Goal: Information Seeking & Learning: Learn about a topic

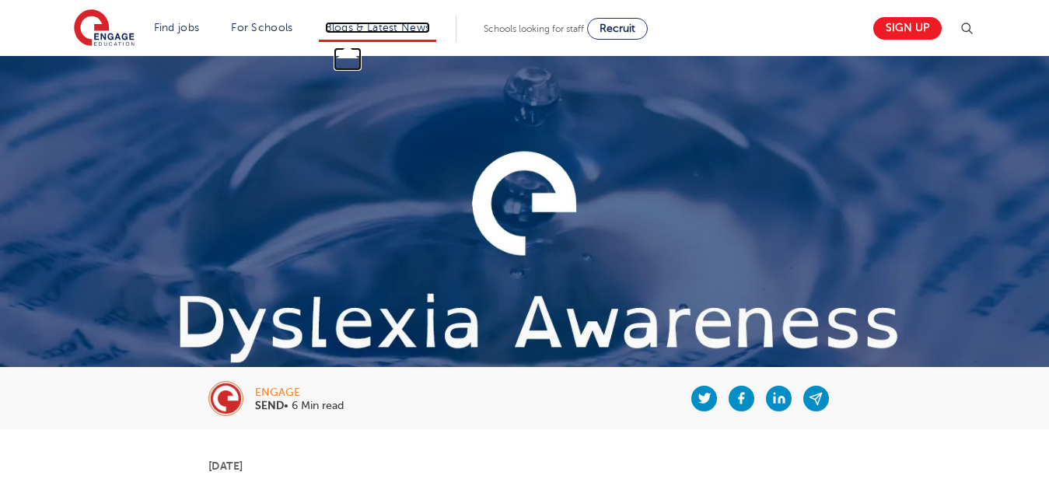
click at [387, 26] on link "Blogs & Latest News" at bounding box center [378, 28] width 106 height 12
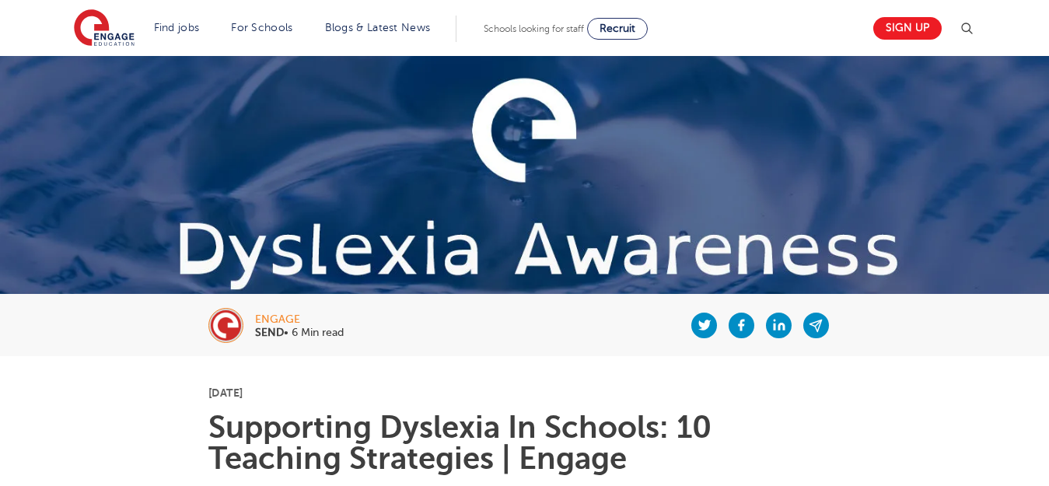
scroll to position [37, 0]
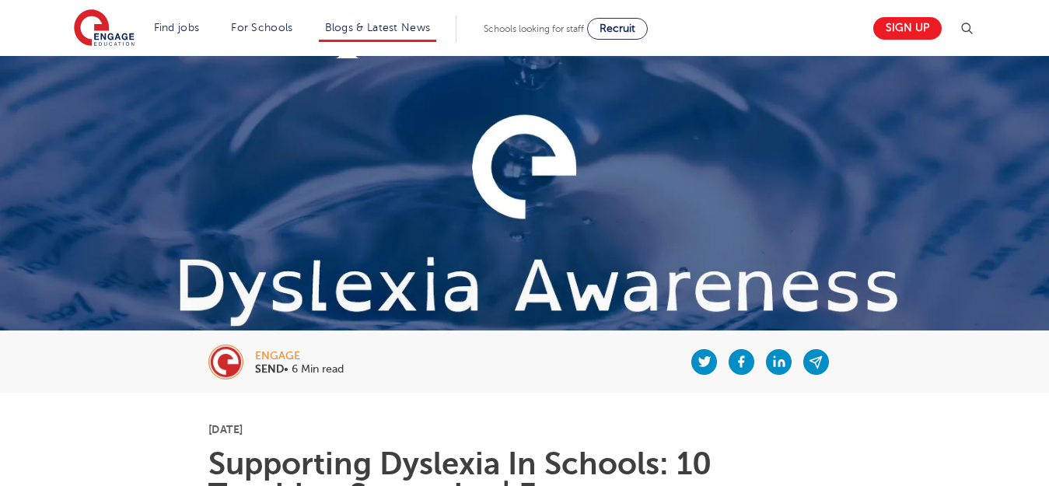
click at [364, 16] on li "Blogs & Latest News" at bounding box center [378, 29] width 118 height 26
click at [368, 30] on link "Blogs & Latest News" at bounding box center [378, 28] width 106 height 12
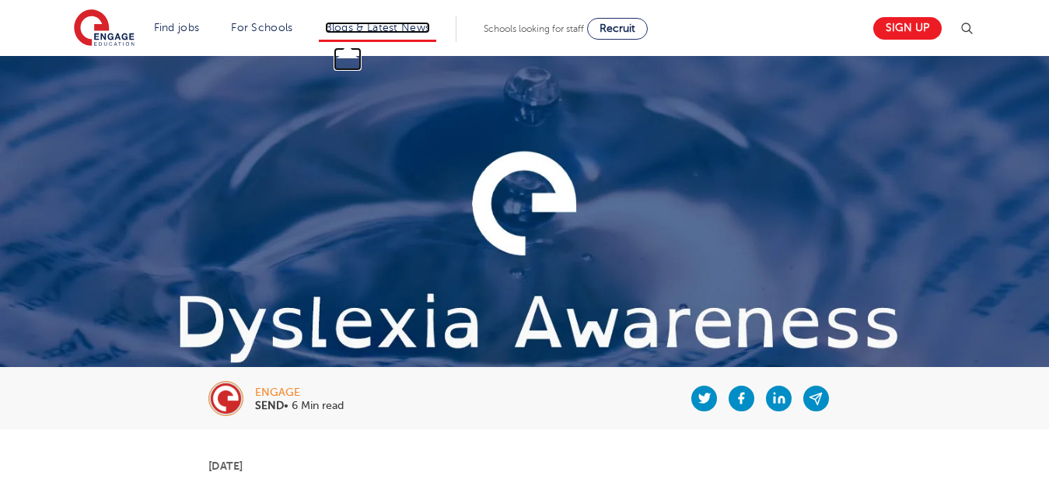
click at [409, 30] on link "Blogs & Latest News" at bounding box center [378, 28] width 106 height 12
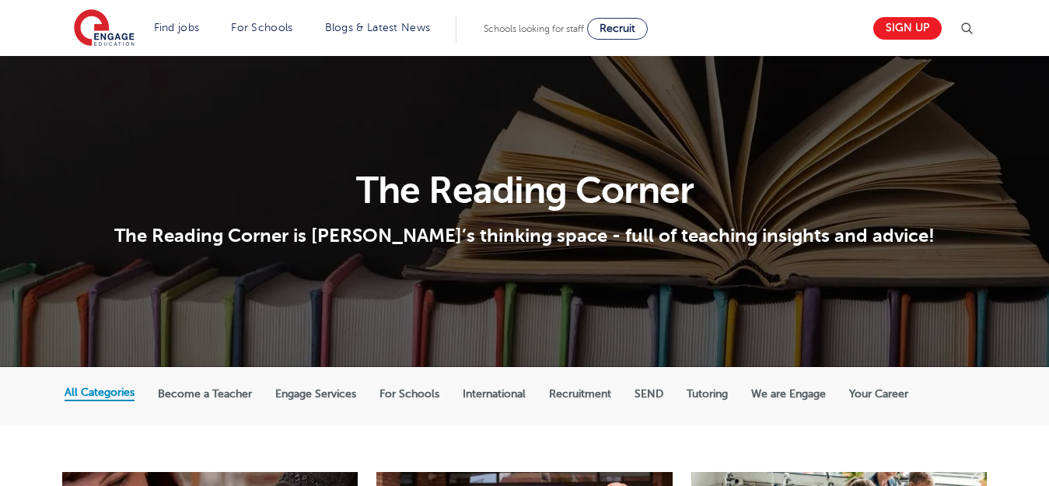
click at [649, 391] on label "SEND" at bounding box center [649, 394] width 29 height 14
click at [0, 0] on input "SEND" at bounding box center [0, 0] width 0 height 0
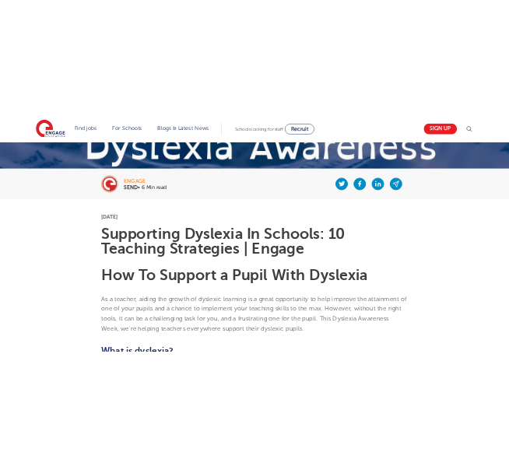
scroll to position [275, 0]
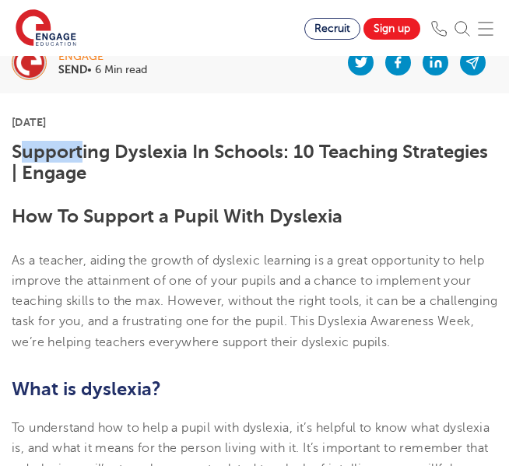
drag, startPoint x: 17, startPoint y: 155, endPoint x: 81, endPoint y: 162, distance: 64.2
click at [81, 162] on h1 "Supporting Dyslexia In Schools: 10 Teaching Strategies | Engage" at bounding box center [254, 162] width 485 height 41
click at [79, 161] on h1 "Supporting Dyslexia In Schools: 10 Teaching Strategies | Engage" at bounding box center [254, 162] width 485 height 41
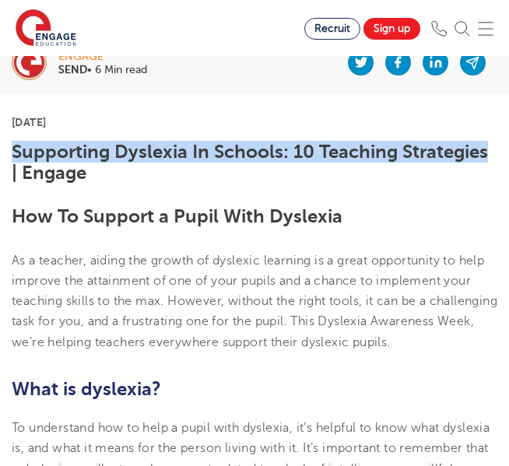
drag, startPoint x: 12, startPoint y: 151, endPoint x: 488, endPoint y: 157, distance: 476.2
click at [488, 157] on h1 "Supporting Dyslexia In Schools: 10 Teaching Strategies | Engage" at bounding box center [254, 162] width 485 height 41
copy h1 "Supporting [MEDICAL_DATA] In Schools: 10 Teaching Strategies"
